Goal: Task Accomplishment & Management: Manage account settings

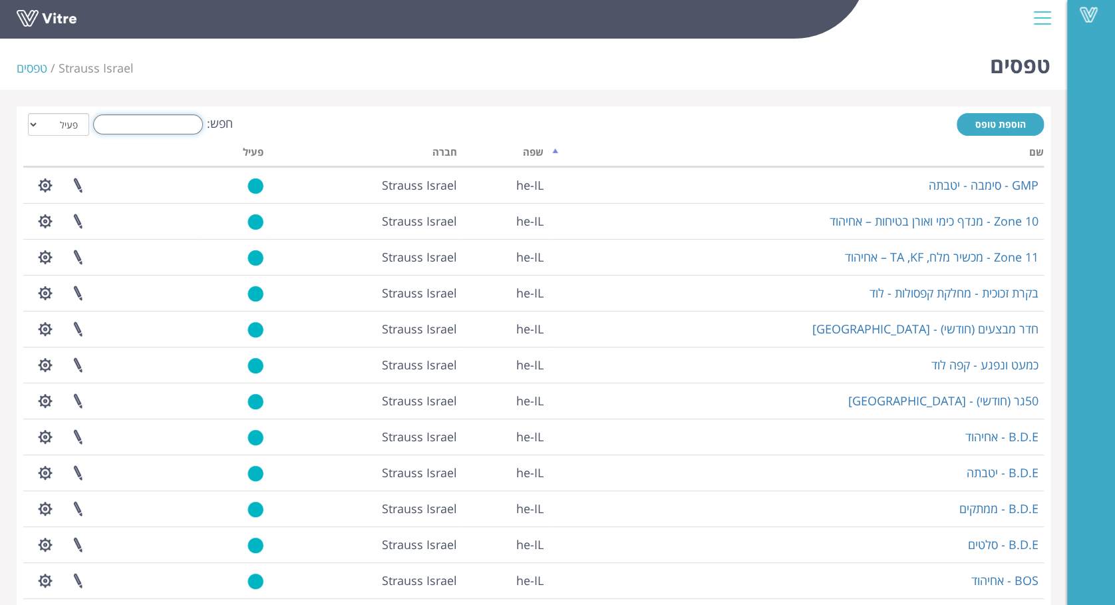
click at [168, 124] on input "חפש:" at bounding box center [148, 124] width 110 height 20
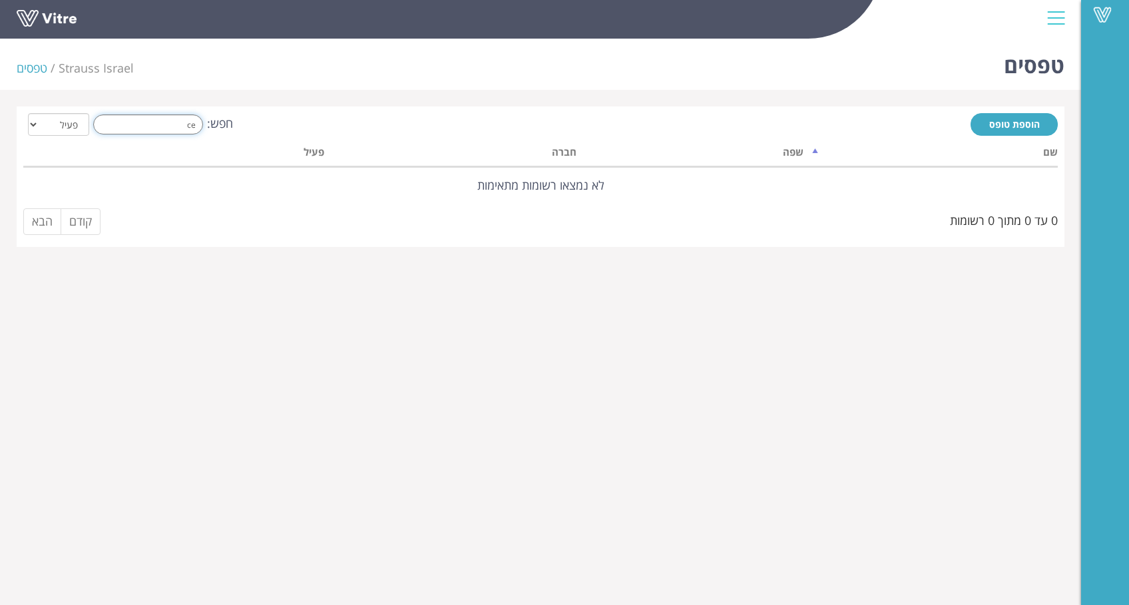
type input "c"
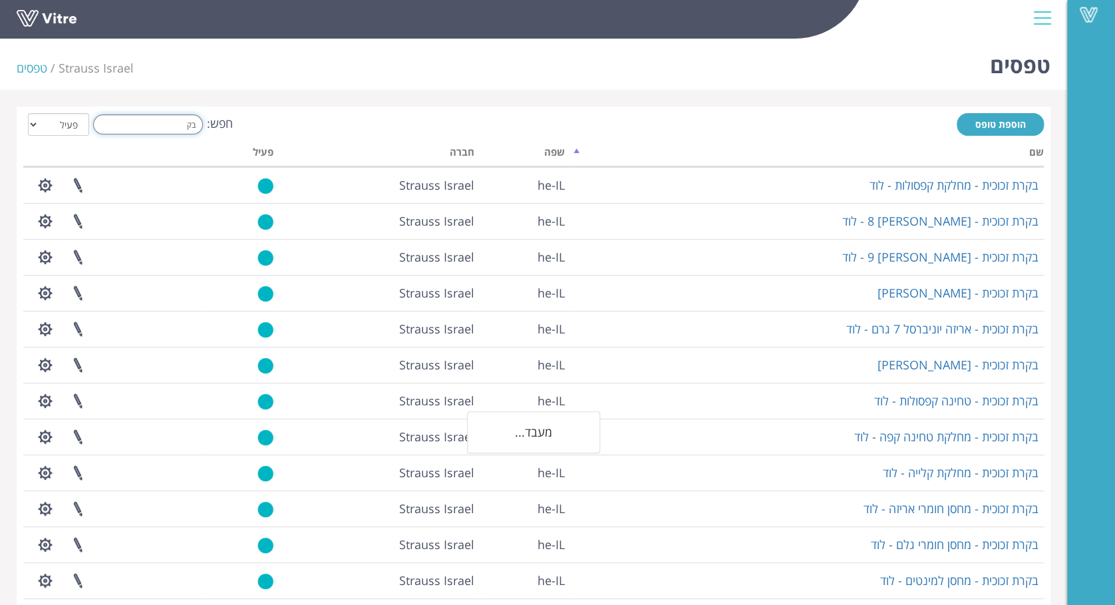
type input "ב"
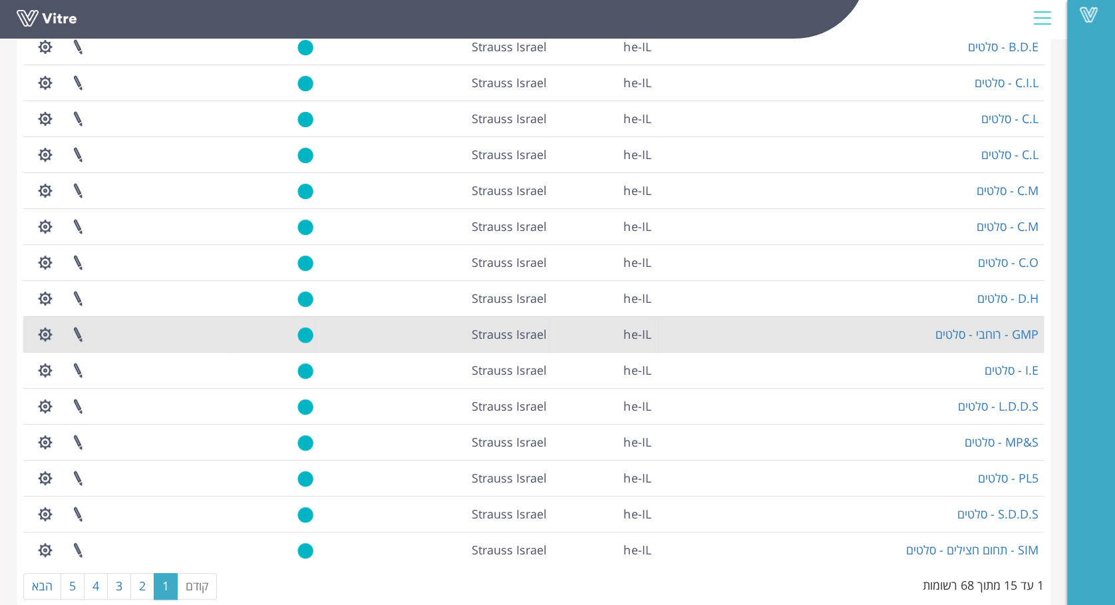
scroll to position [160, 0]
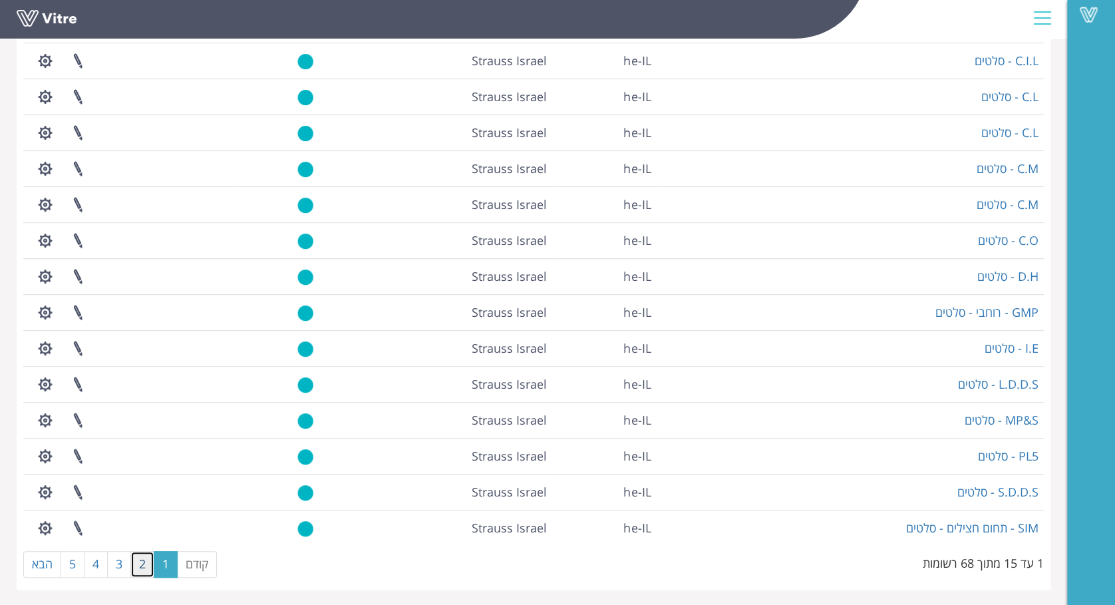
click at [148, 560] on link "2" at bounding box center [142, 564] width 24 height 27
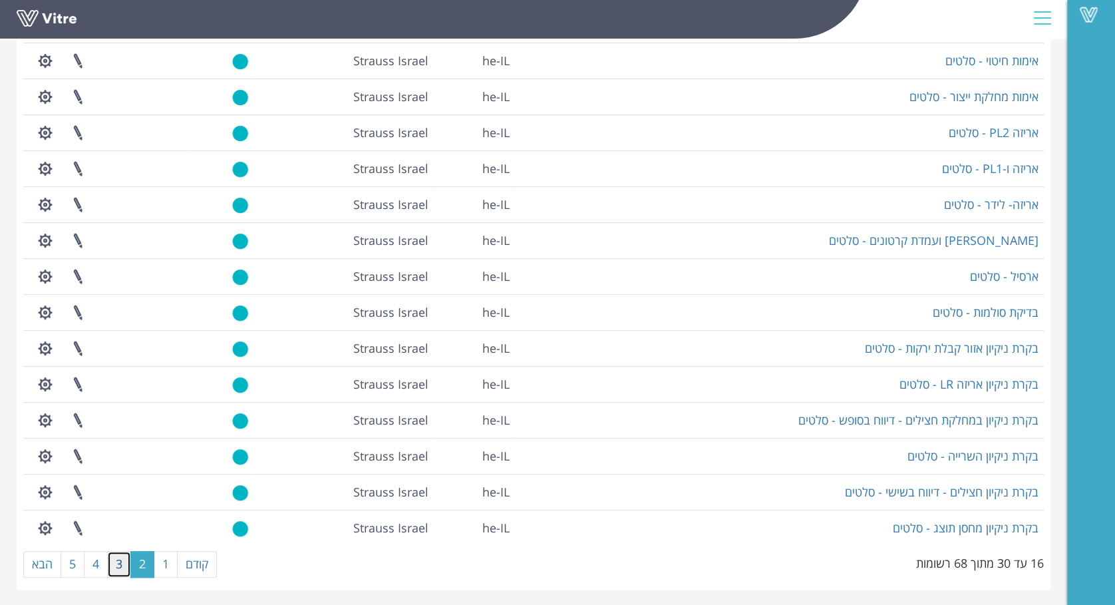
click at [117, 568] on link "3" at bounding box center [119, 564] width 24 height 27
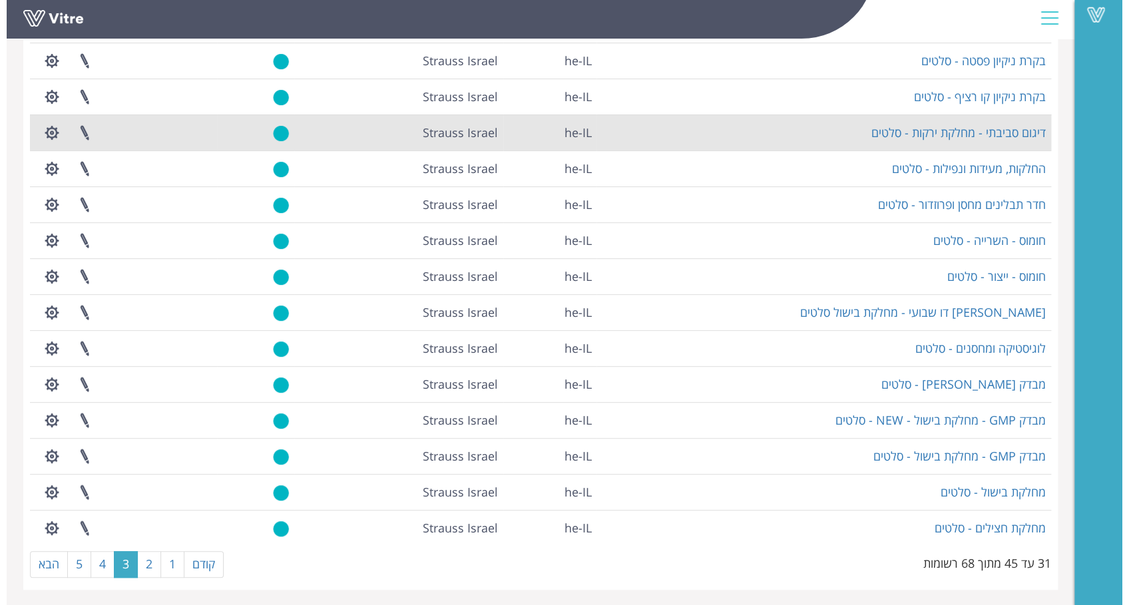
scroll to position [0, 0]
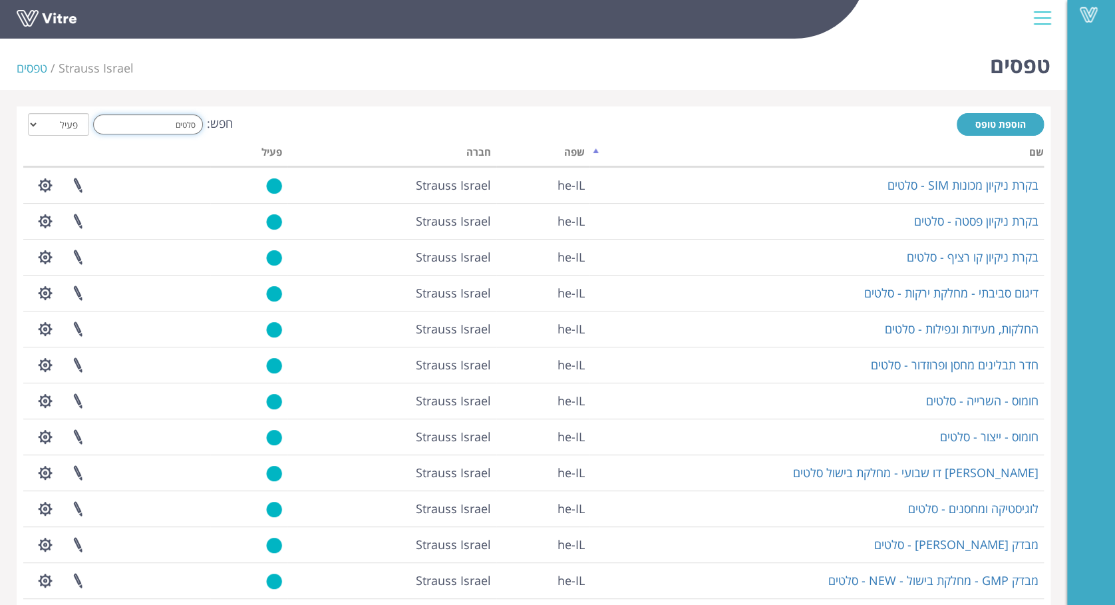
click at [134, 133] on input "סלטים" at bounding box center [148, 124] width 110 height 20
type input "ס"
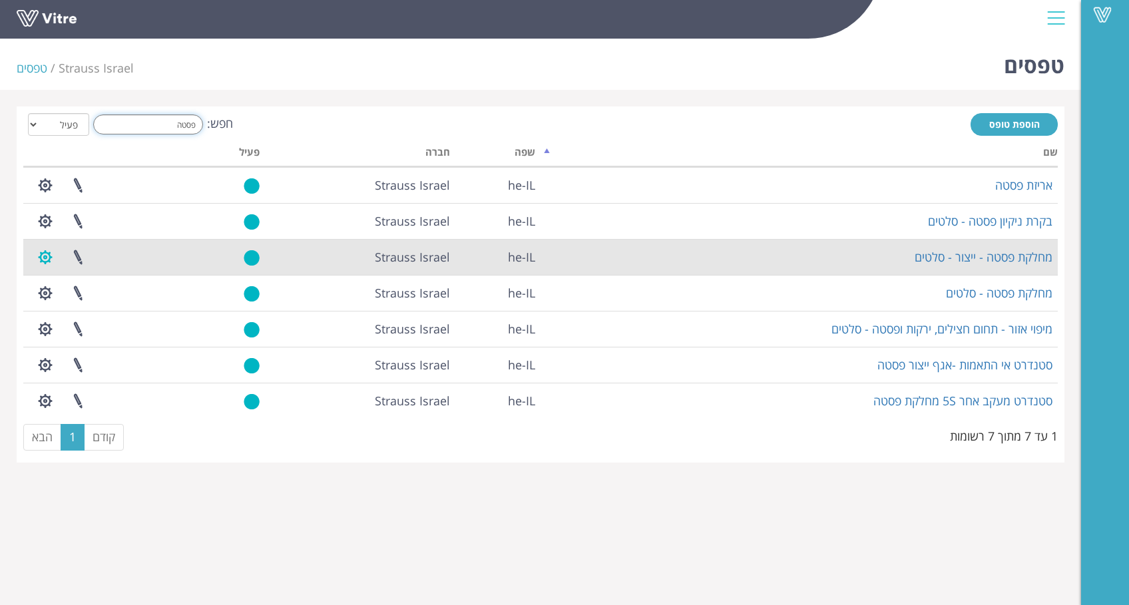
type input "פסטה"
click at [51, 258] on button "button" at bounding box center [45, 257] width 33 height 35
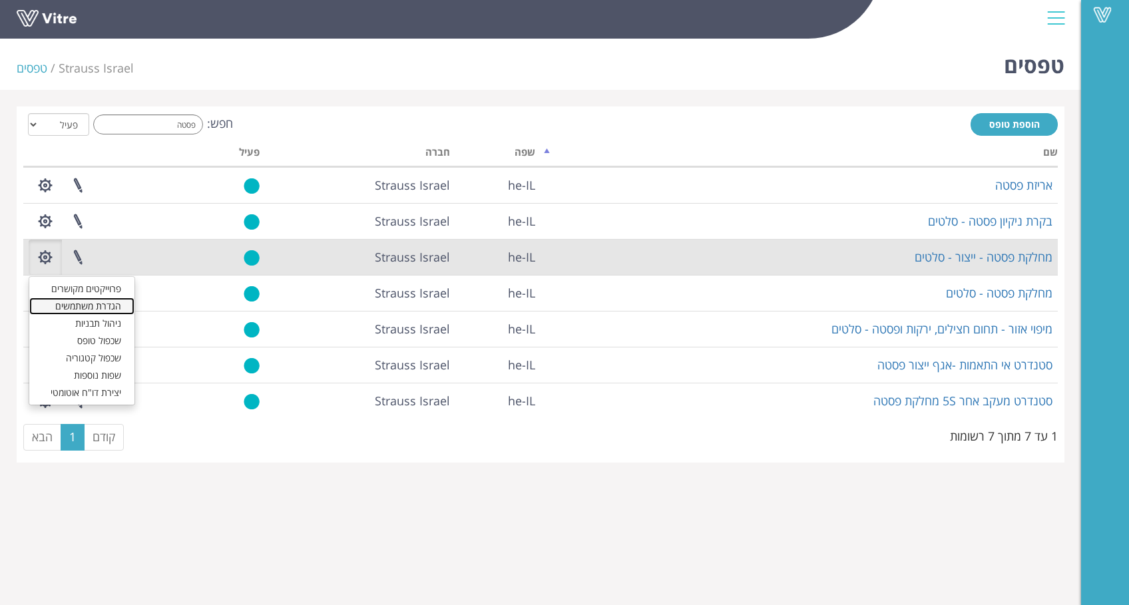
click at [94, 299] on link "הגדרת משתמשים" at bounding box center [81, 305] width 105 height 17
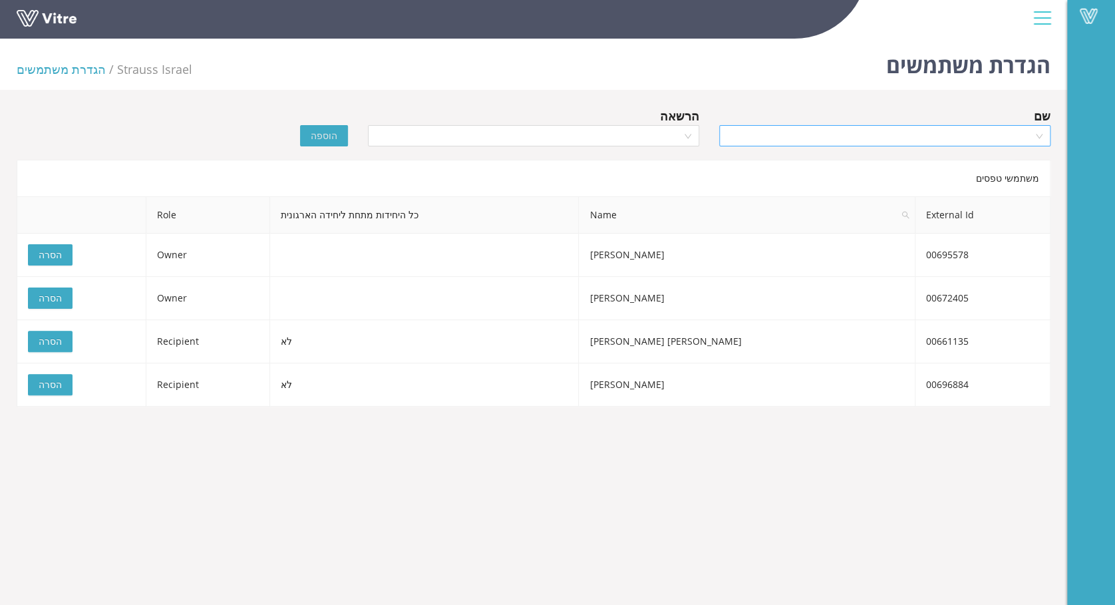
click at [890, 136] on input "search" at bounding box center [880, 136] width 306 height 20
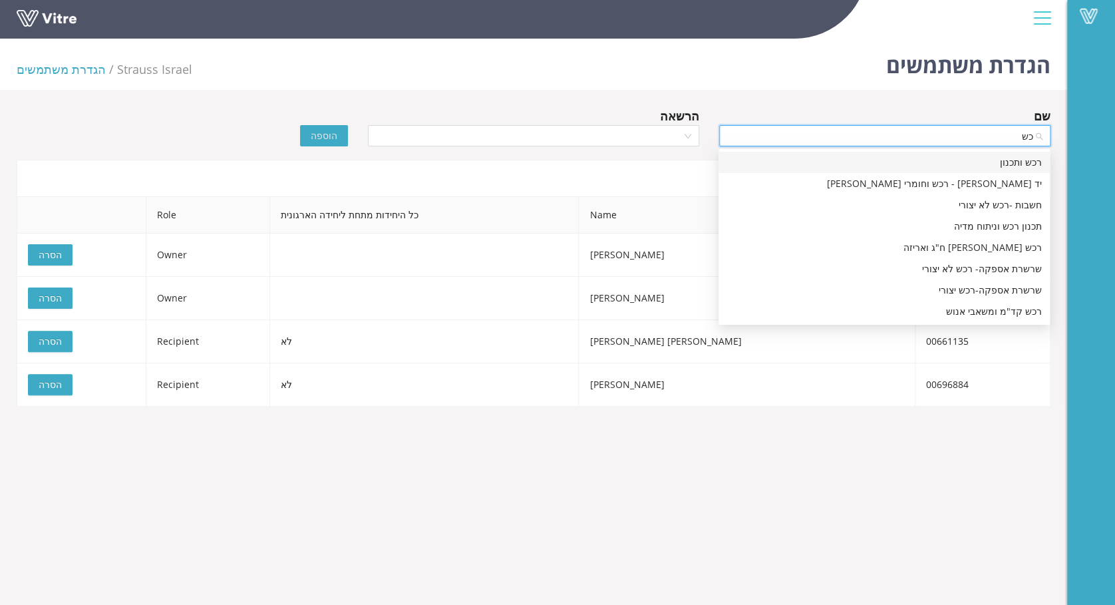
type input "כ"
type input "לורין"
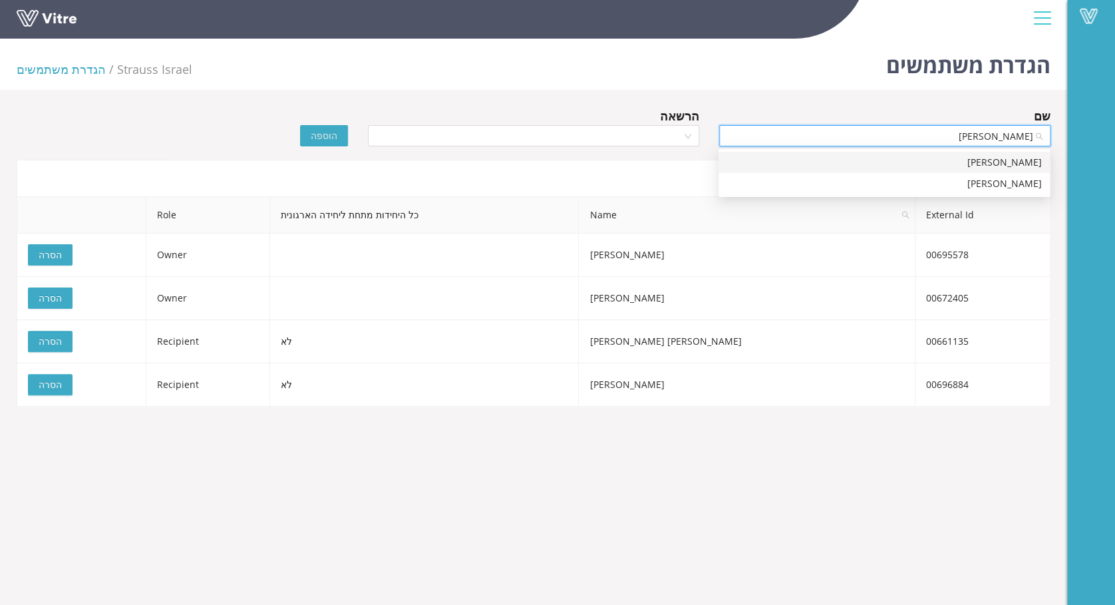
click at [1024, 161] on div "[PERSON_NAME]" at bounding box center [884, 162] width 315 height 15
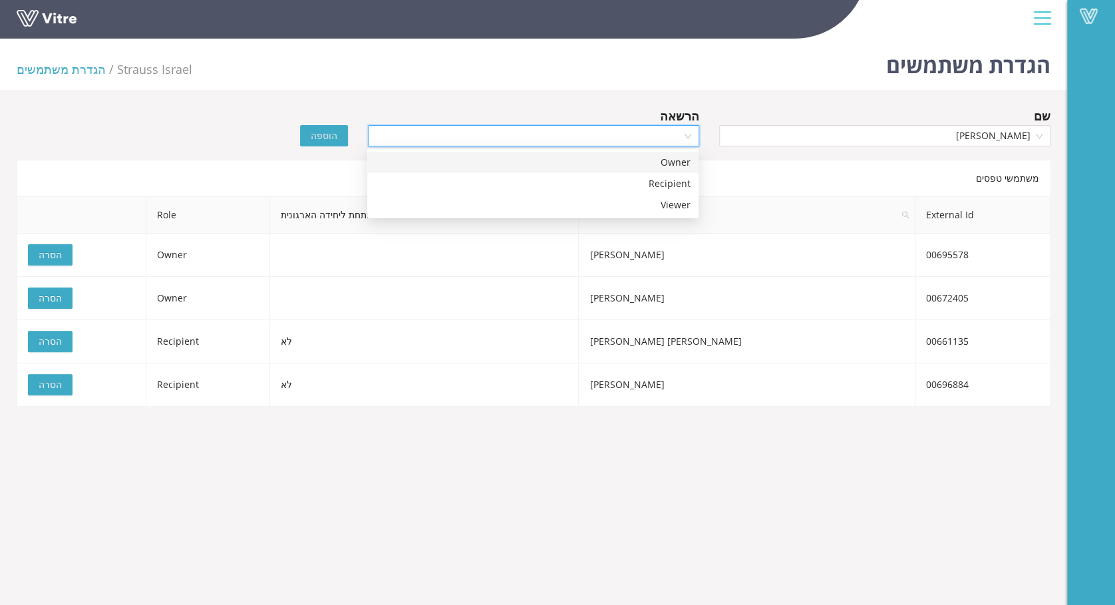
click at [542, 136] on input "search" at bounding box center [529, 136] width 306 height 20
click at [590, 160] on div "Owner" at bounding box center [532, 162] width 315 height 15
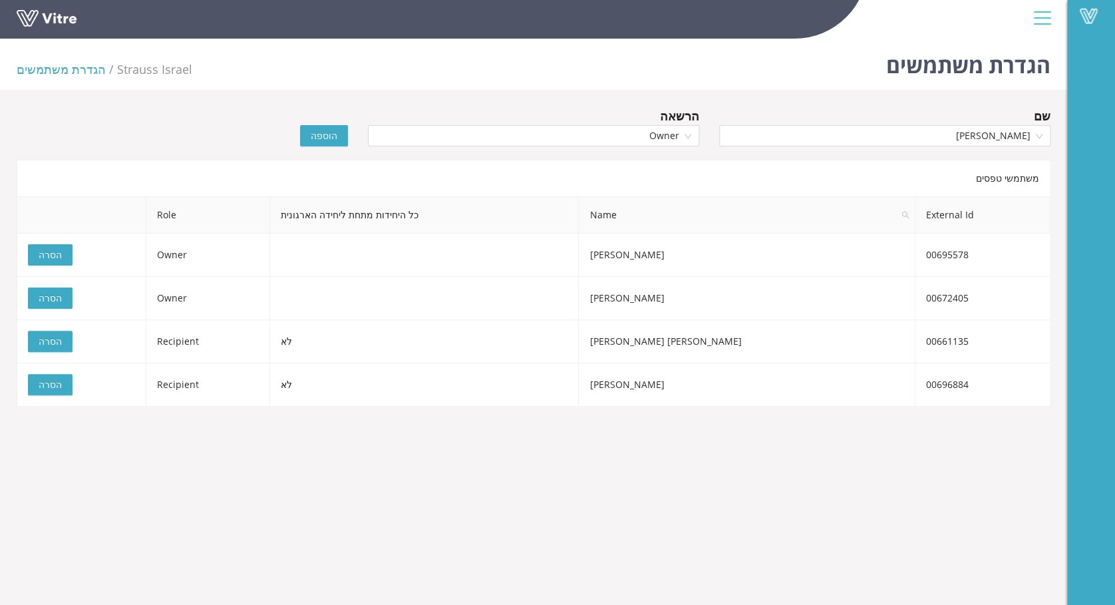
click at [319, 135] on span "הוספה" at bounding box center [324, 135] width 27 height 15
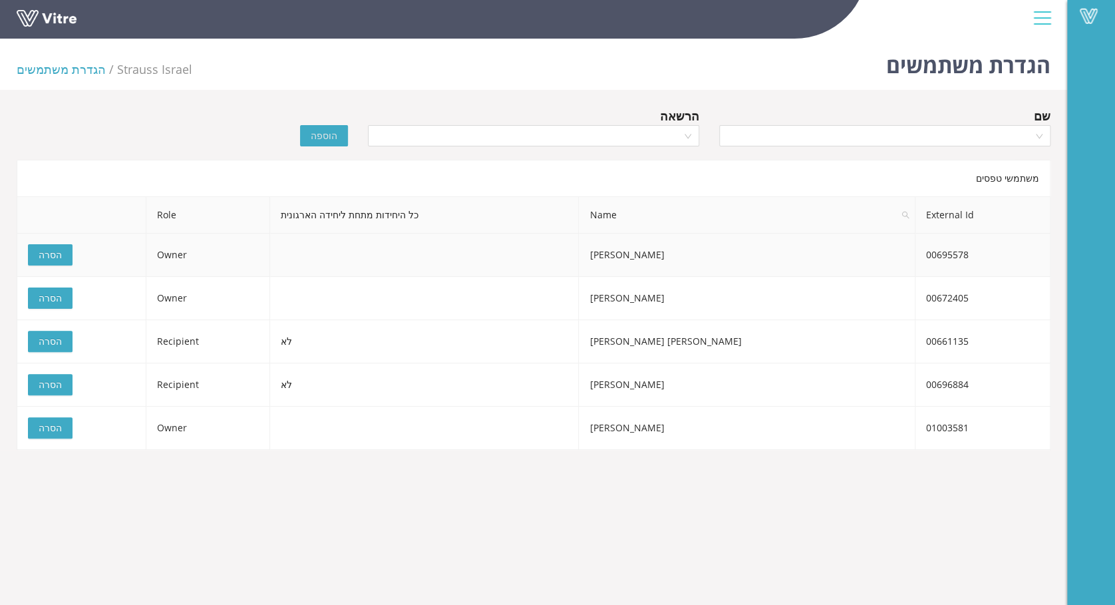
click at [59, 255] on span "הסרה" at bounding box center [50, 255] width 23 height 15
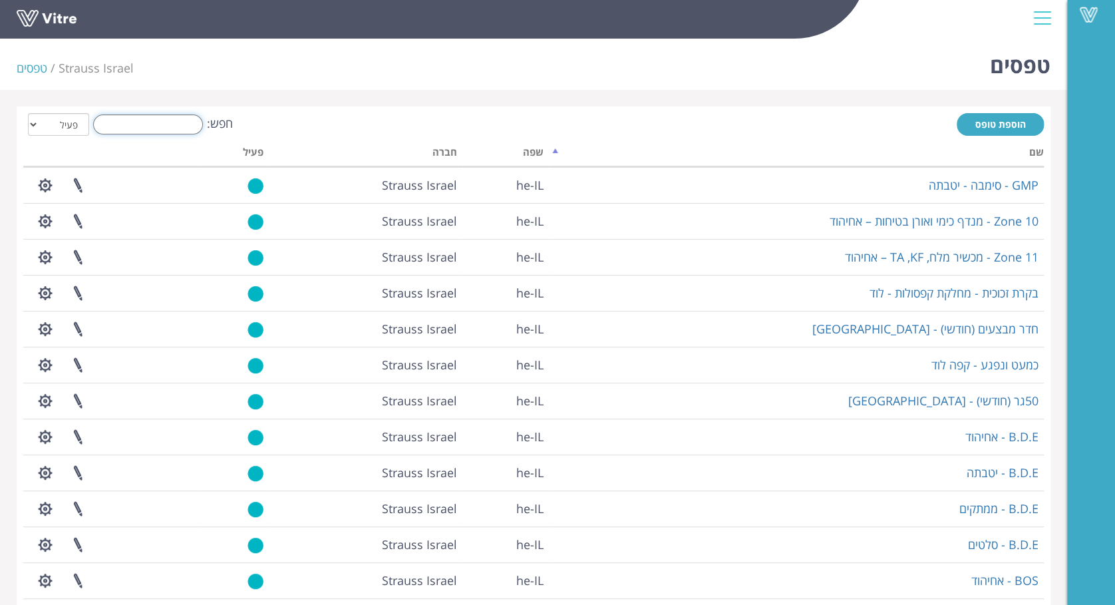
click at [154, 128] on input "חפש:" at bounding box center [148, 124] width 110 height 20
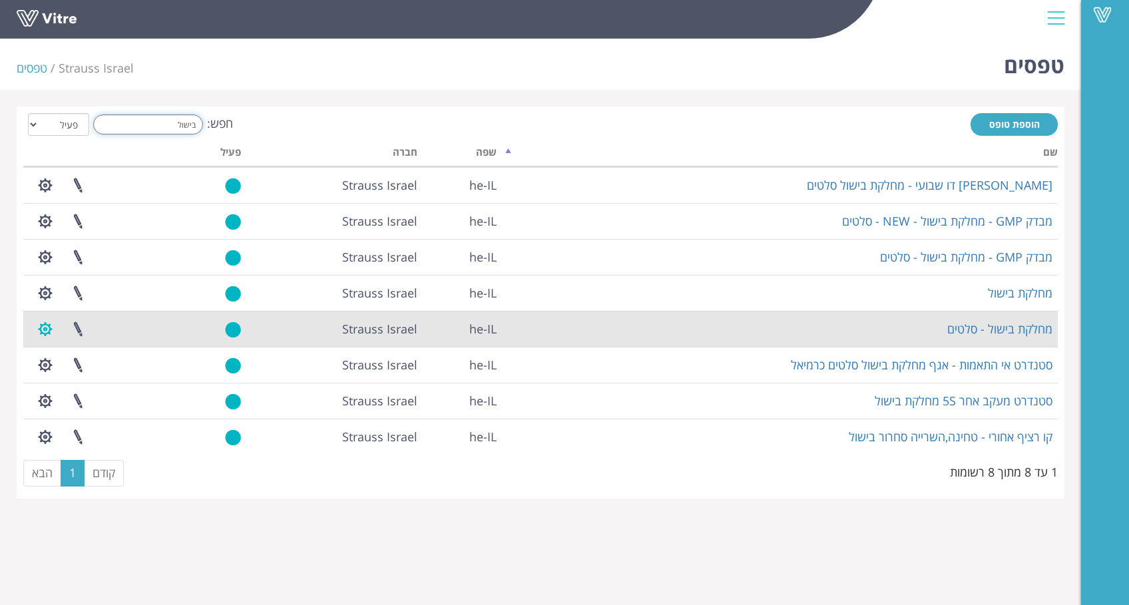
type input "בישול"
click at [39, 327] on button "button" at bounding box center [45, 328] width 33 height 35
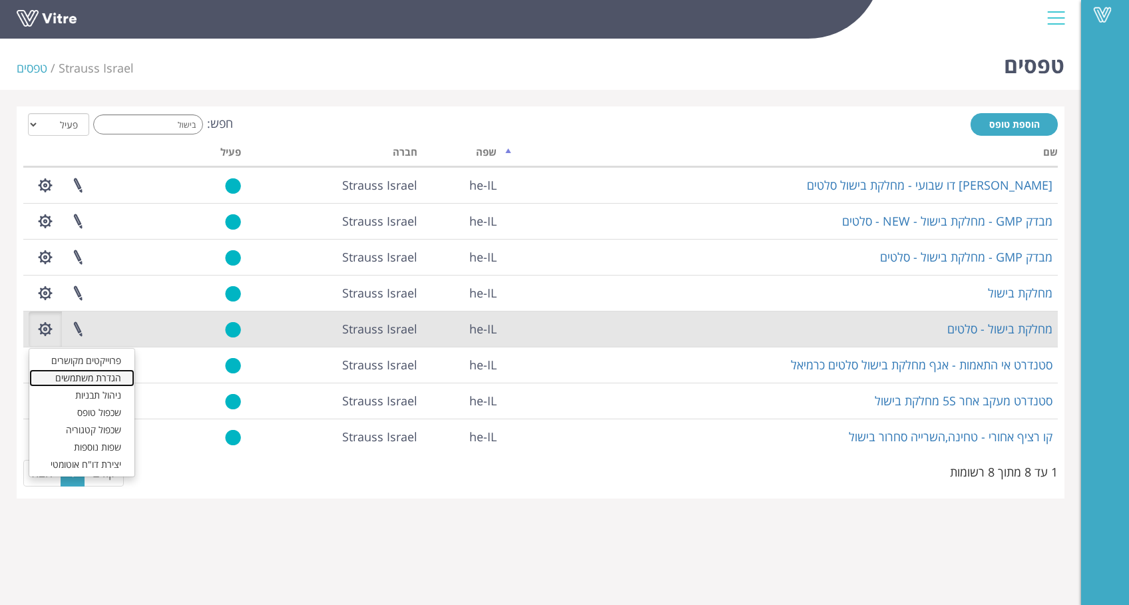
click at [90, 378] on link "הגדרת משתמשים" at bounding box center [81, 377] width 105 height 17
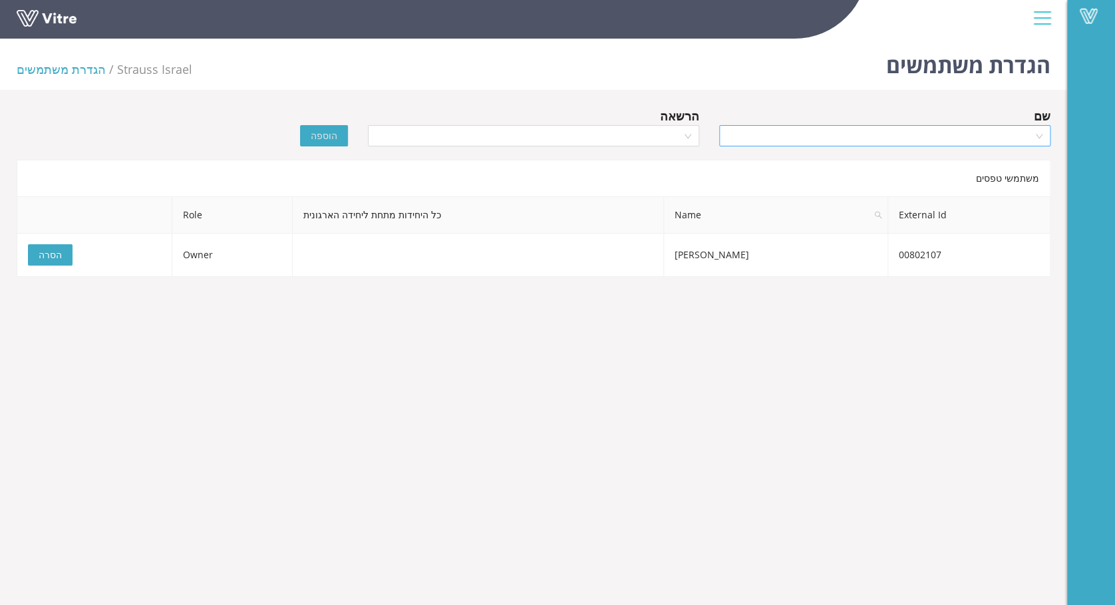
click at [932, 136] on input "search" at bounding box center [880, 136] width 306 height 20
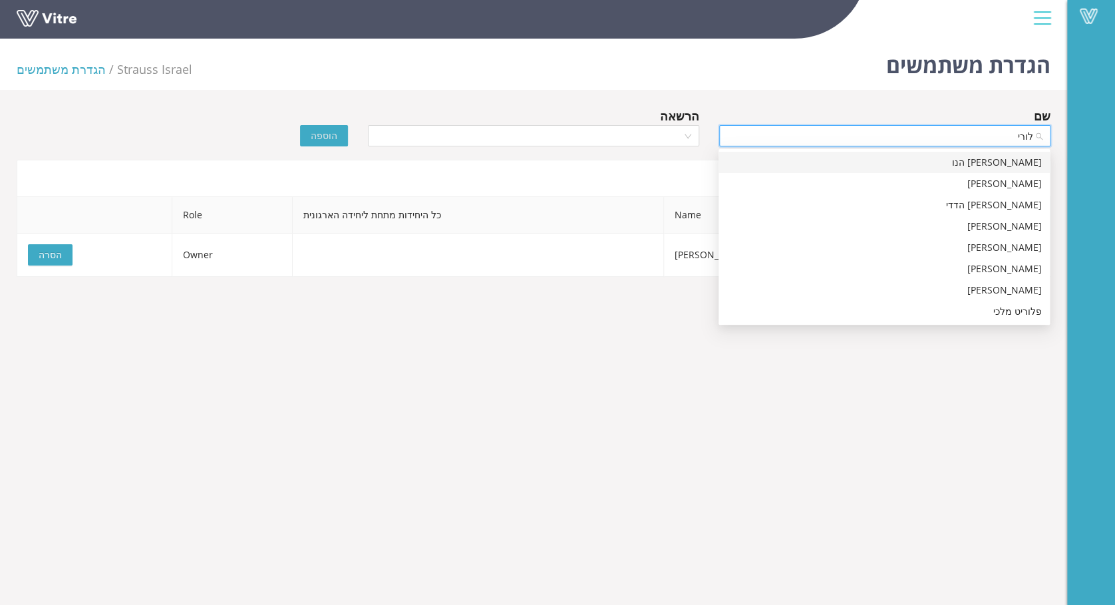
type input "[PERSON_NAME]"
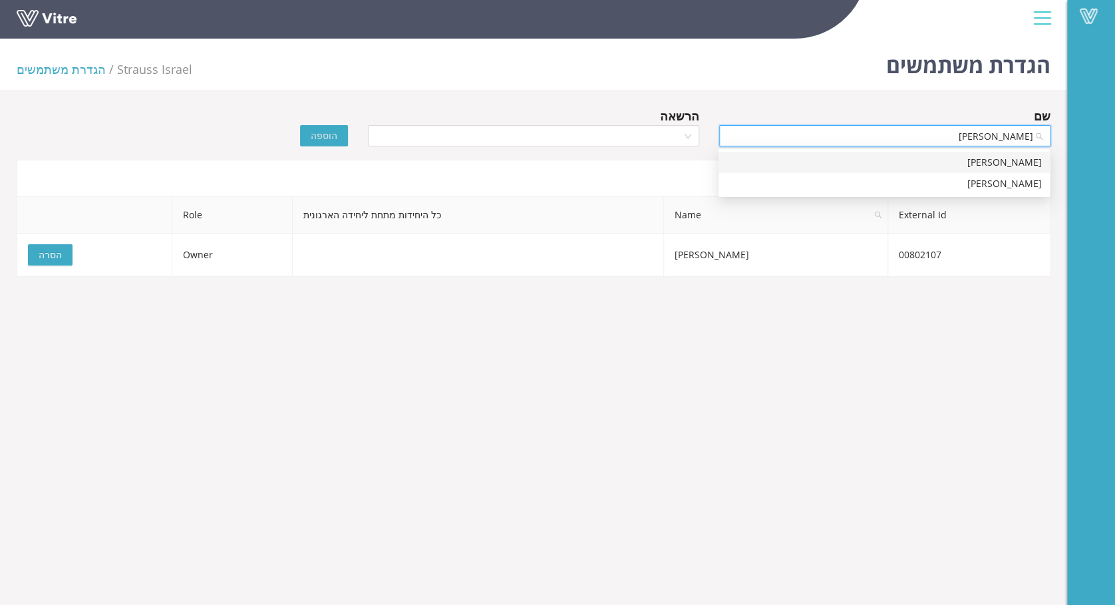
click at [1016, 166] on div "לורין כעכוש" at bounding box center [884, 162] width 315 height 15
click at [605, 133] on input "search" at bounding box center [529, 136] width 306 height 20
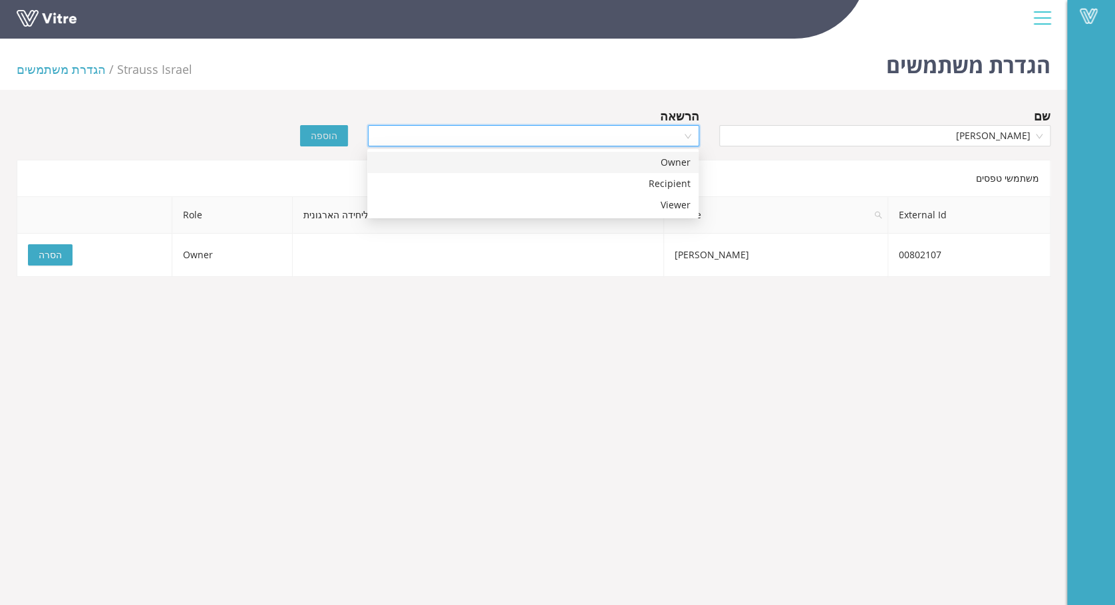
click at [639, 167] on div "Owner" at bounding box center [532, 162] width 315 height 15
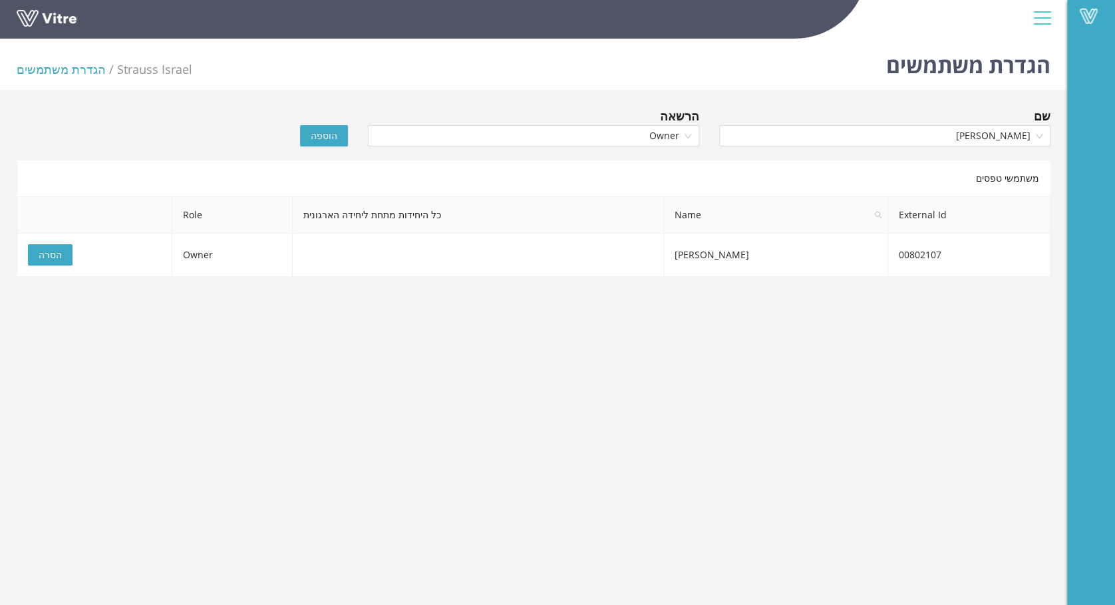
click at [314, 138] on span "הוספה" at bounding box center [324, 135] width 27 height 15
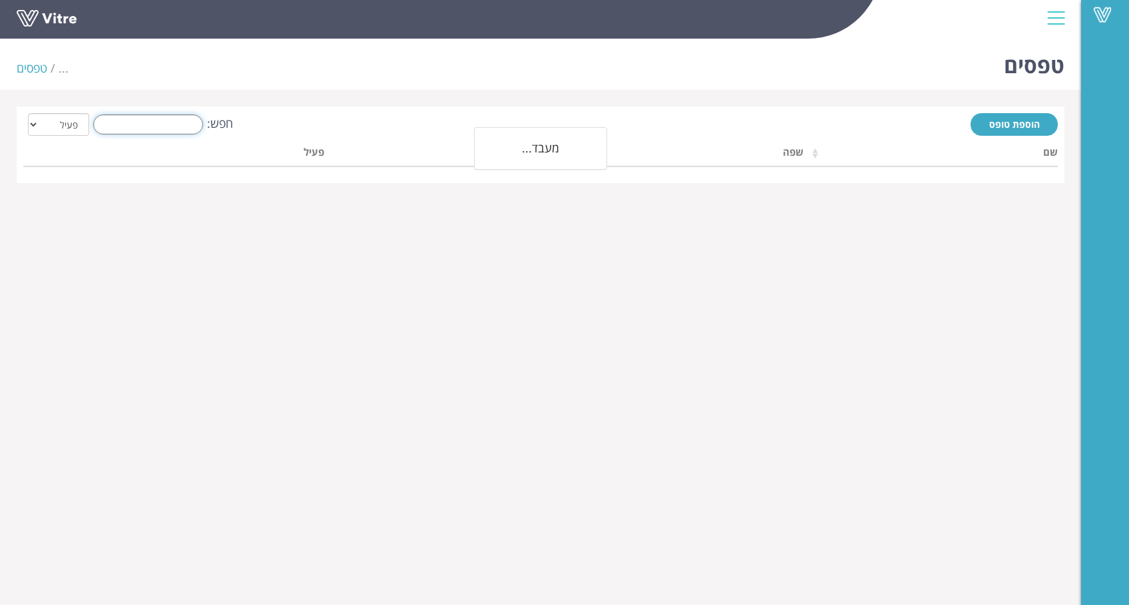
click at [174, 125] on input "חפש:" at bounding box center [148, 124] width 110 height 20
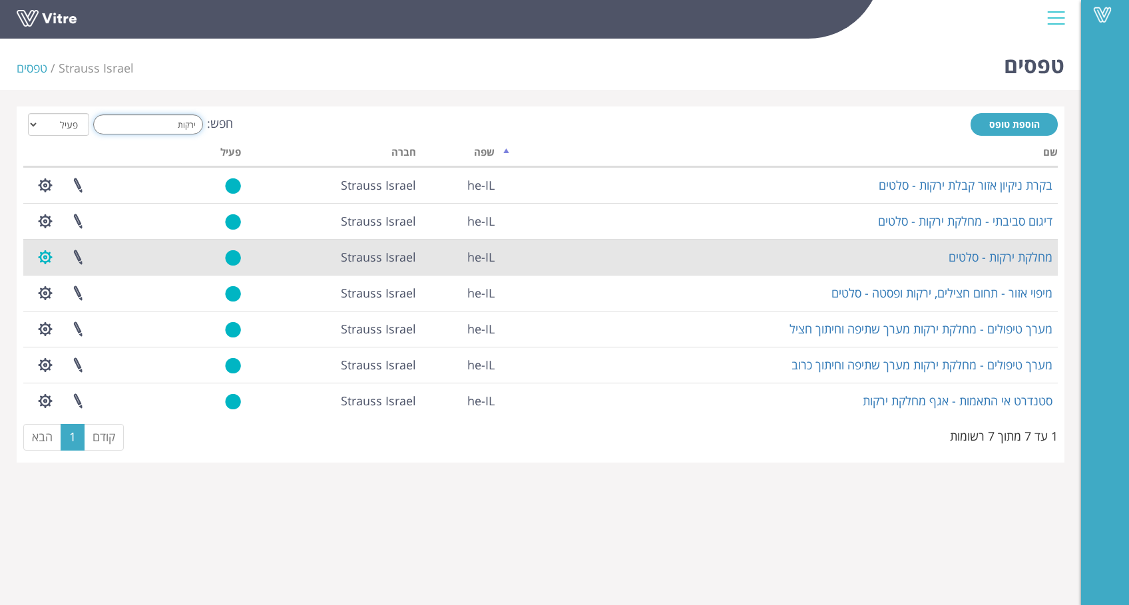
type input "ירקות"
click at [50, 256] on button "button" at bounding box center [45, 257] width 33 height 35
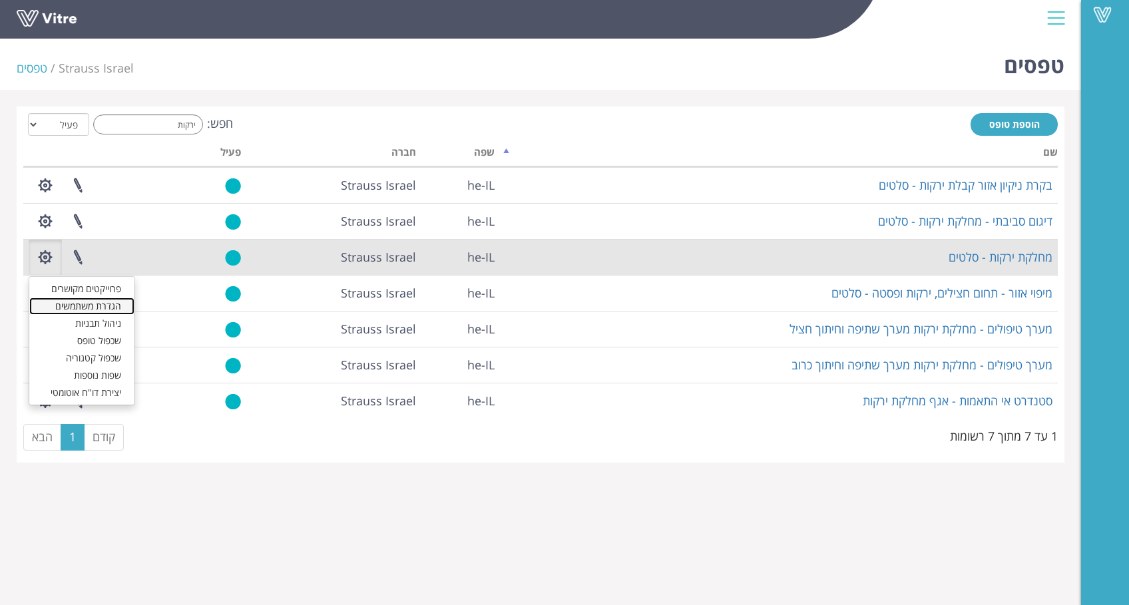
click at [71, 305] on link "הגדרת משתמשים" at bounding box center [81, 305] width 105 height 17
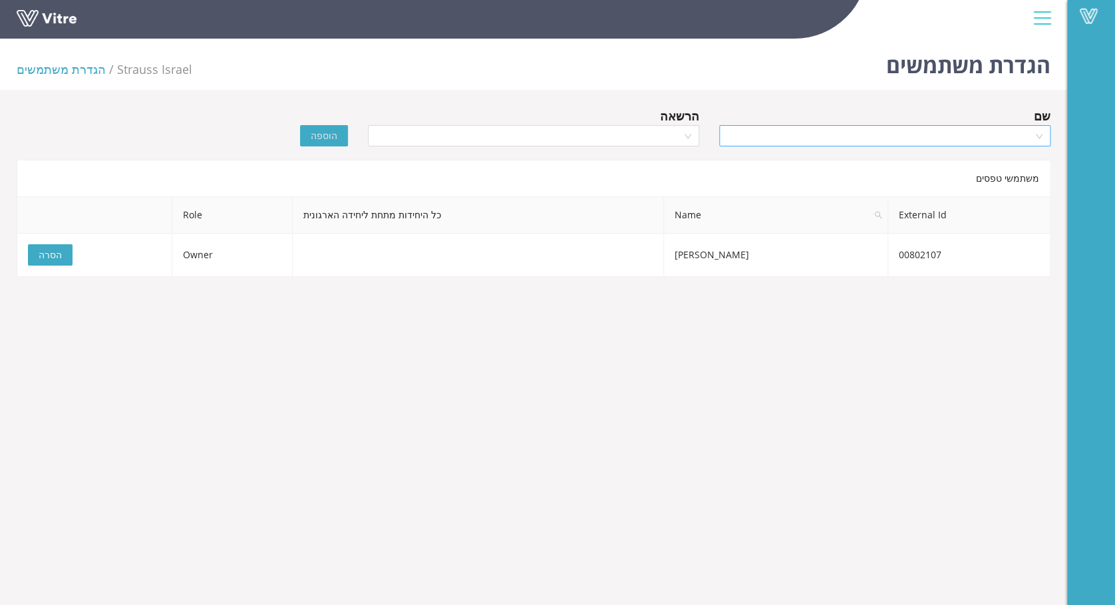
click at [917, 130] on input "search" at bounding box center [880, 136] width 306 height 20
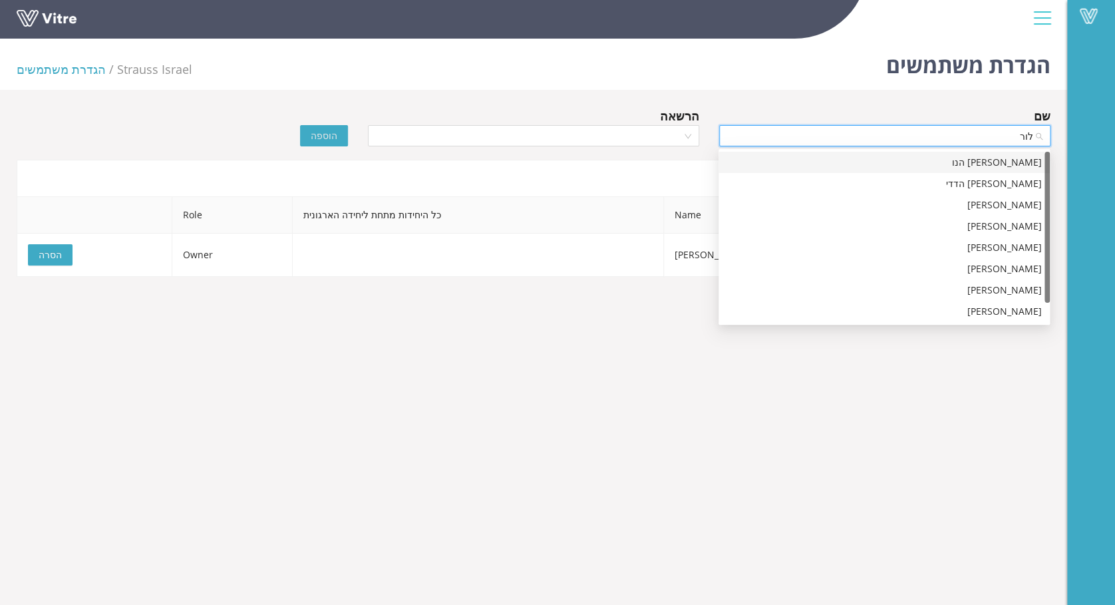
type input "לורי"
click at [1026, 272] on div "[PERSON_NAME]" at bounding box center [884, 269] width 315 height 15
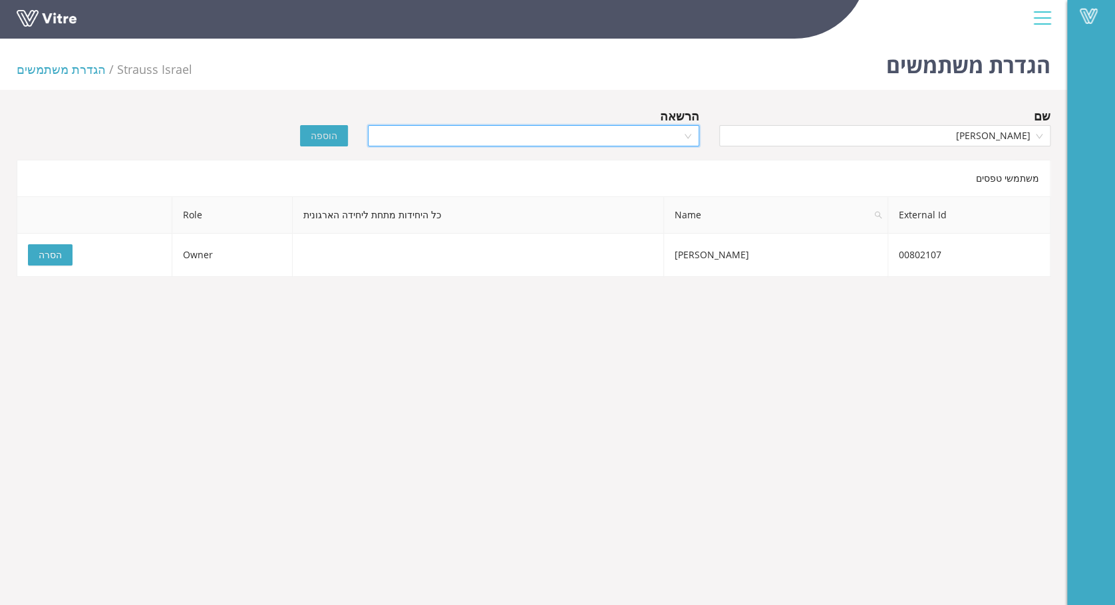
click at [661, 134] on input "search" at bounding box center [529, 136] width 306 height 20
click at [676, 163] on div "Owner" at bounding box center [532, 162] width 315 height 15
click at [325, 141] on span "הוספה" at bounding box center [324, 135] width 27 height 15
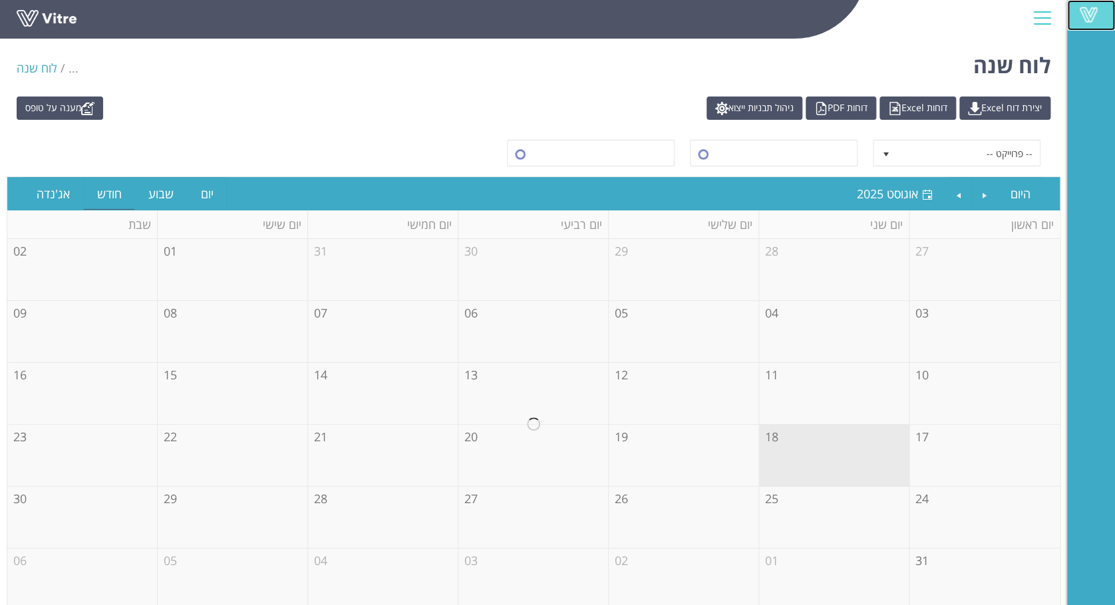
click at [1086, 15] on span at bounding box center [1088, 15] width 33 height 16
click at [1047, 20] on div at bounding box center [1043, 18] width 30 height 36
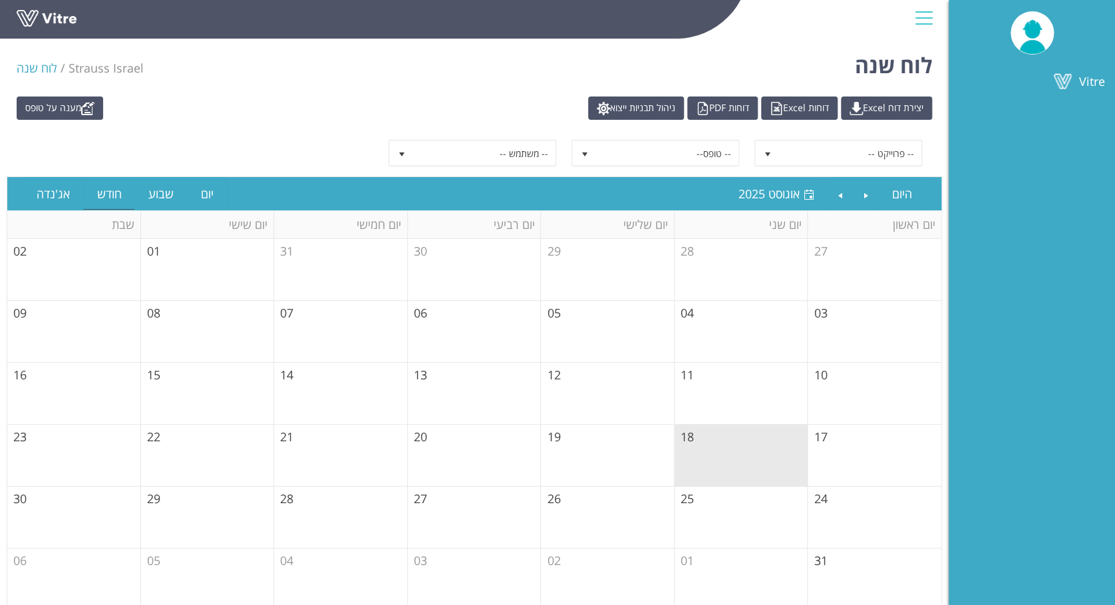
click at [380, 79] on div "לוח שנה Strauss Israel לוח שנה" at bounding box center [474, 61] width 949 height 57
